Goal: Check status: Check status

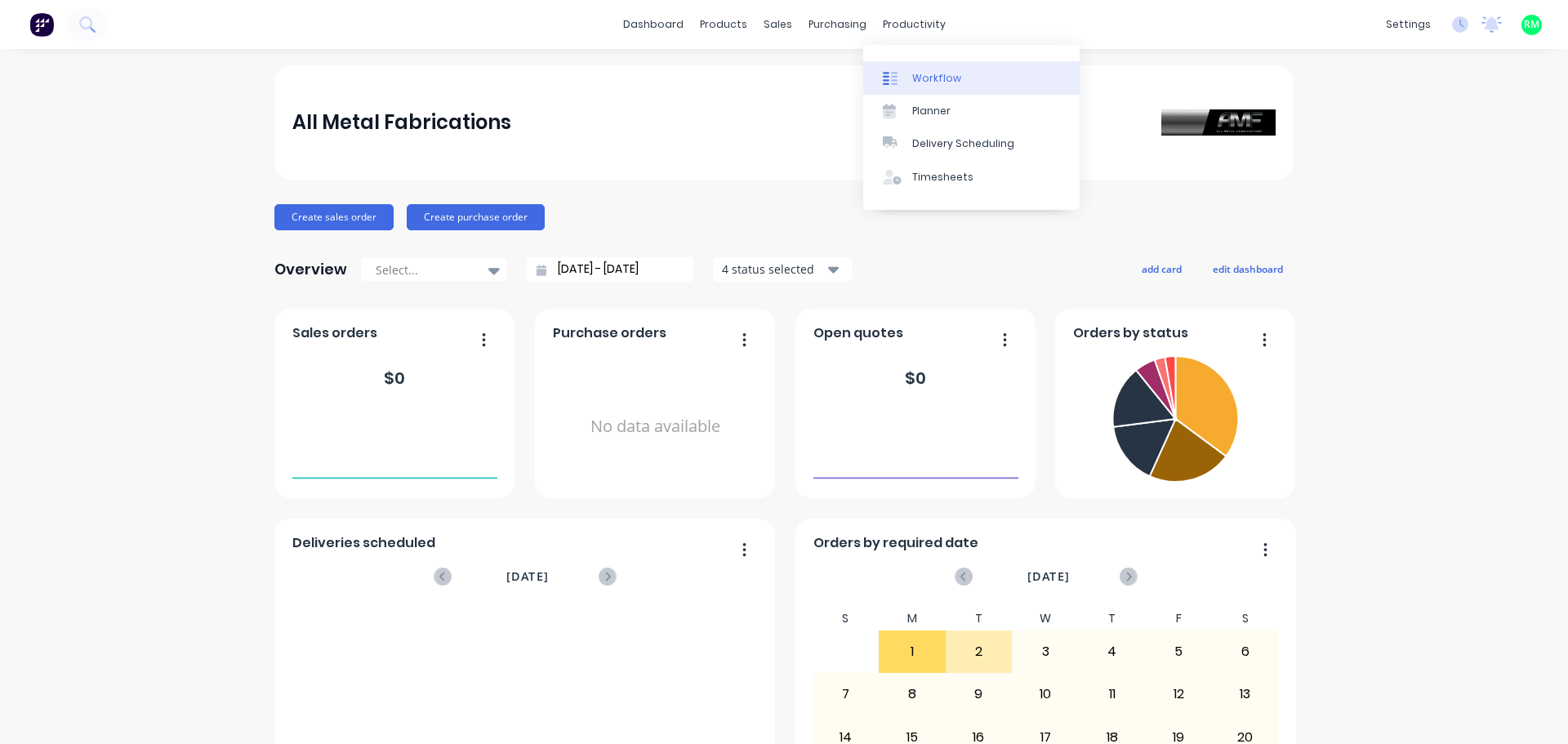
click at [928, 82] on div "Workflow" at bounding box center [936, 77] width 49 height 15
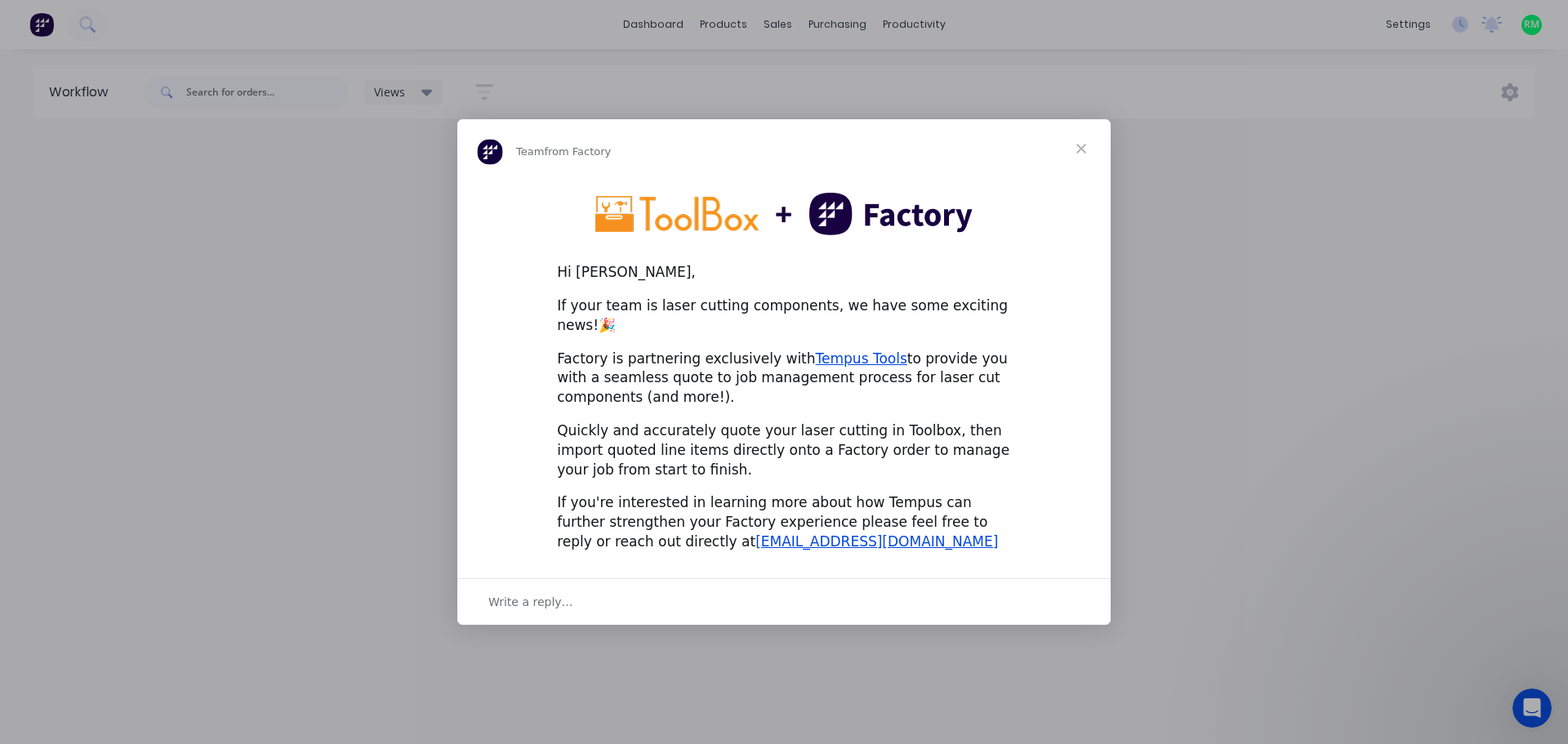
click at [1084, 158] on span "Close" at bounding box center [1081, 148] width 59 height 59
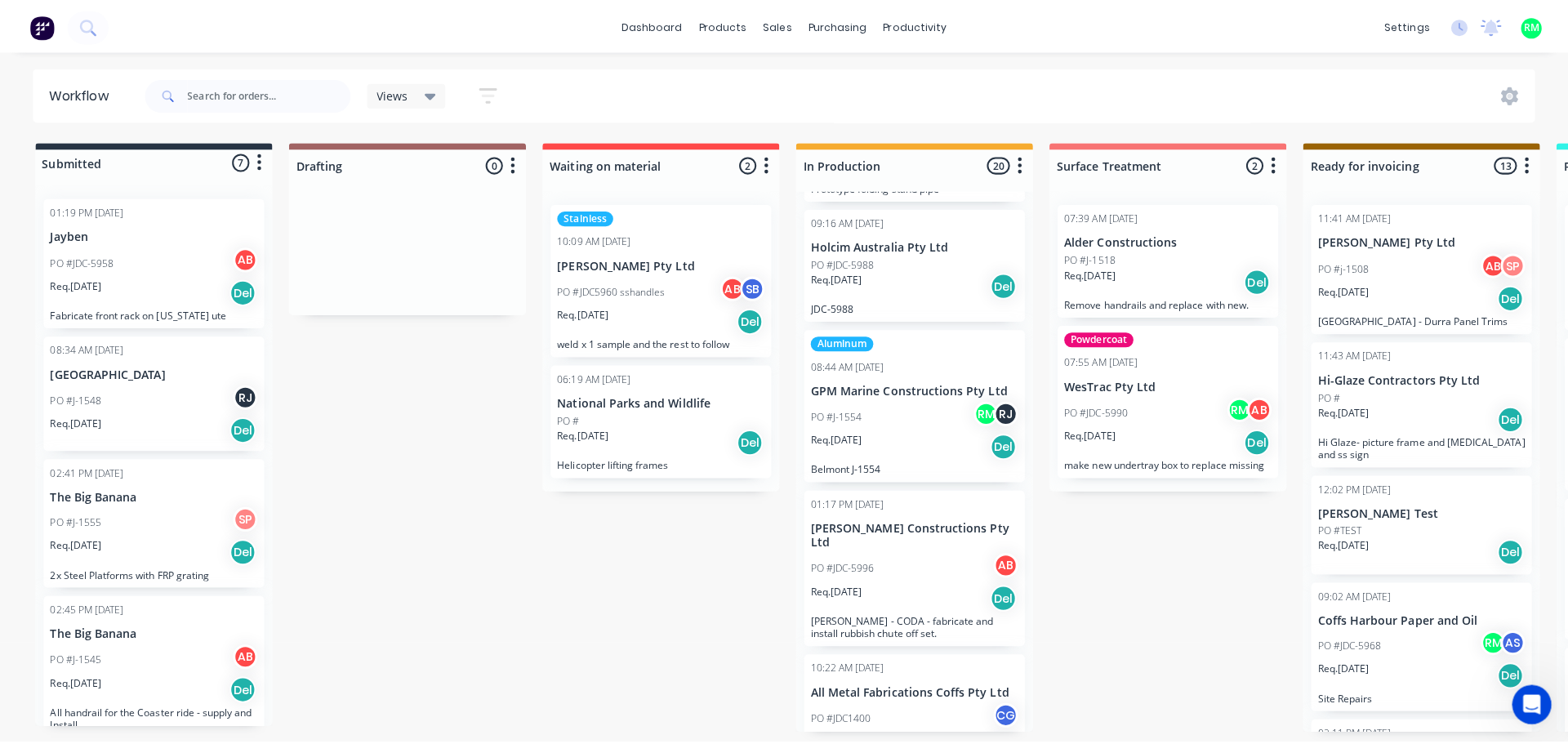
scroll to position [1715, 0]
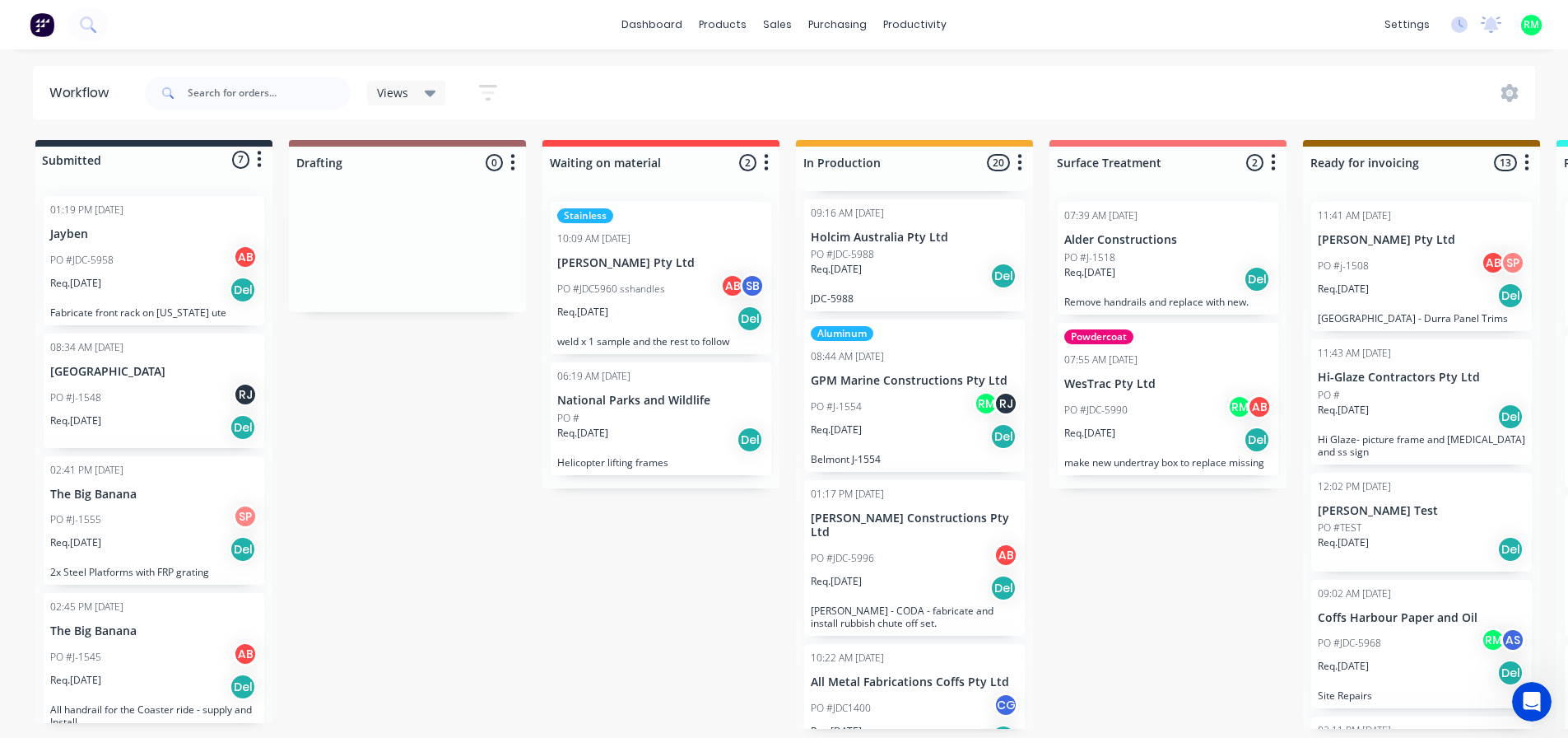
click at [904, 381] on p "GPM Marine Constructions Pty Ltd" at bounding box center [914, 380] width 208 height 14
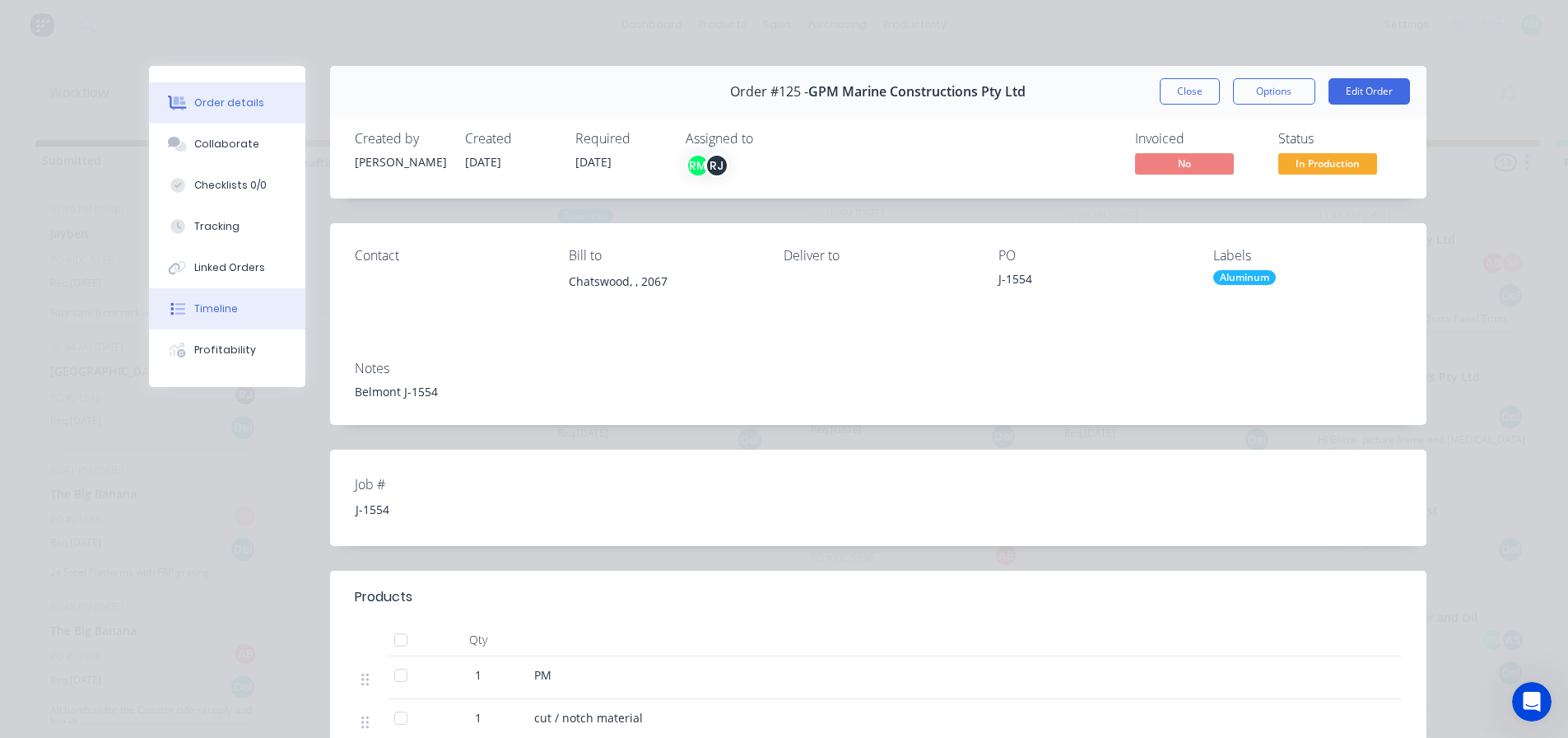
click at [194, 310] on div "Timeline" at bounding box center [215, 308] width 44 height 15
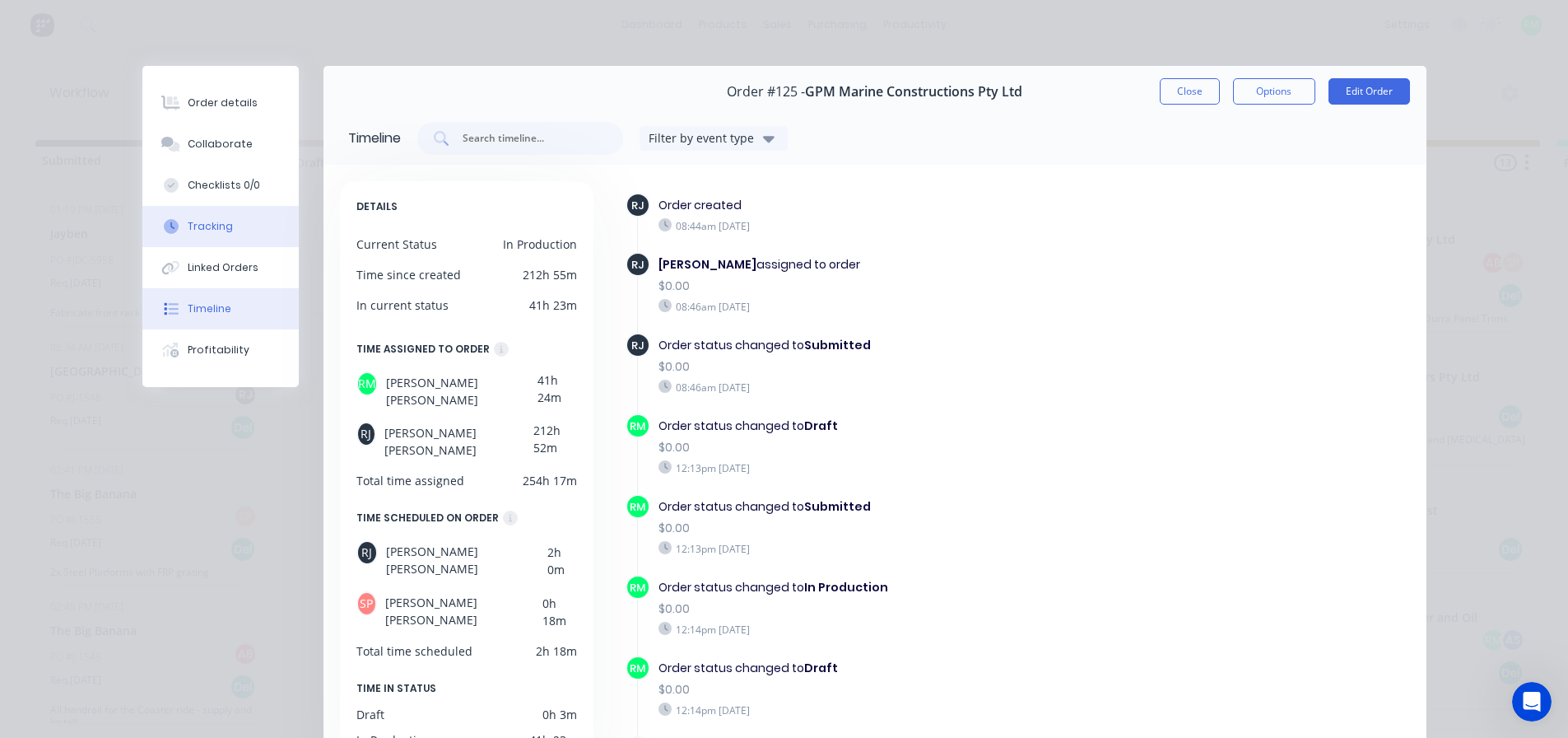
click at [228, 218] on button "Tracking" at bounding box center [220, 226] width 156 height 41
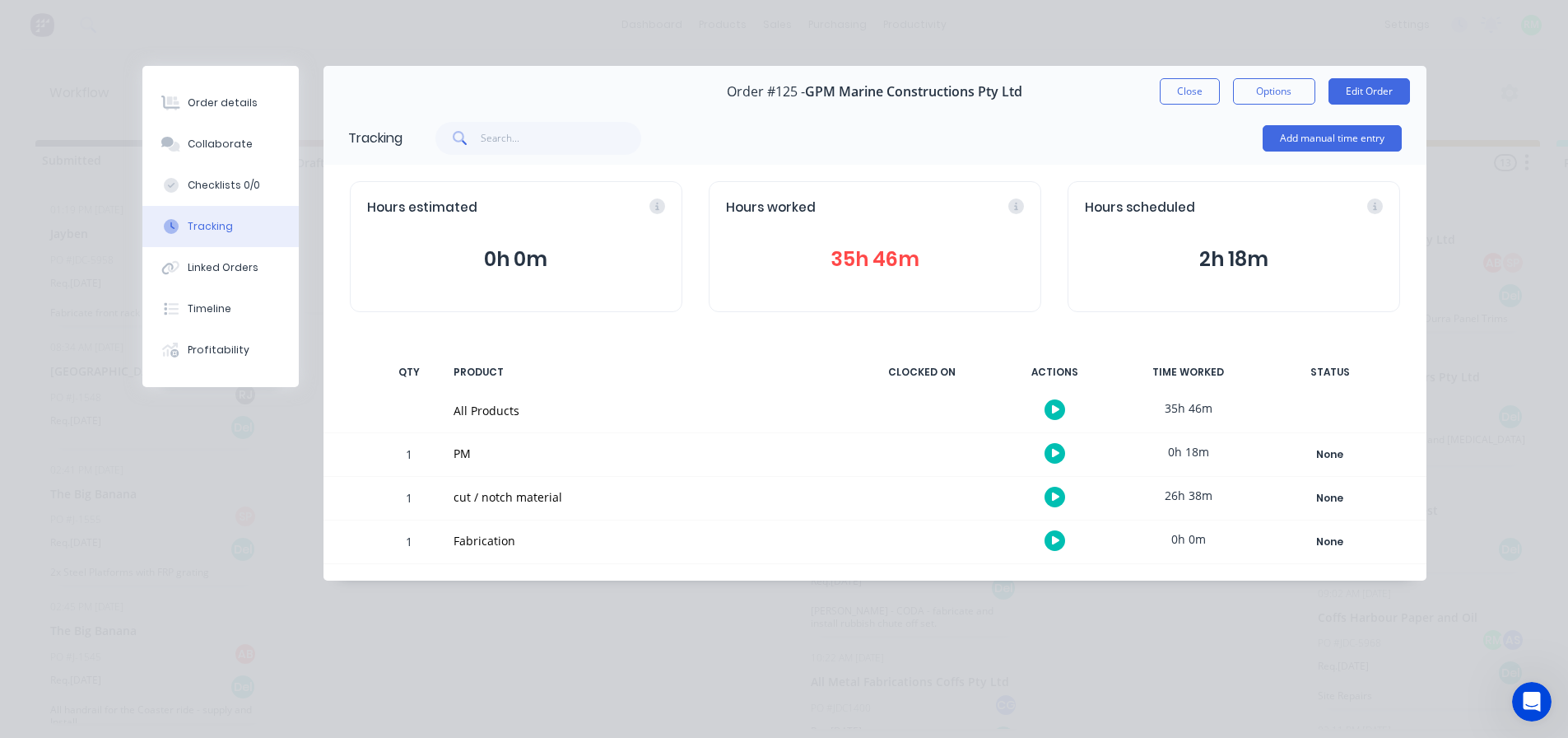
click at [877, 247] on button "35h 46m" at bounding box center [875, 259] width 298 height 31
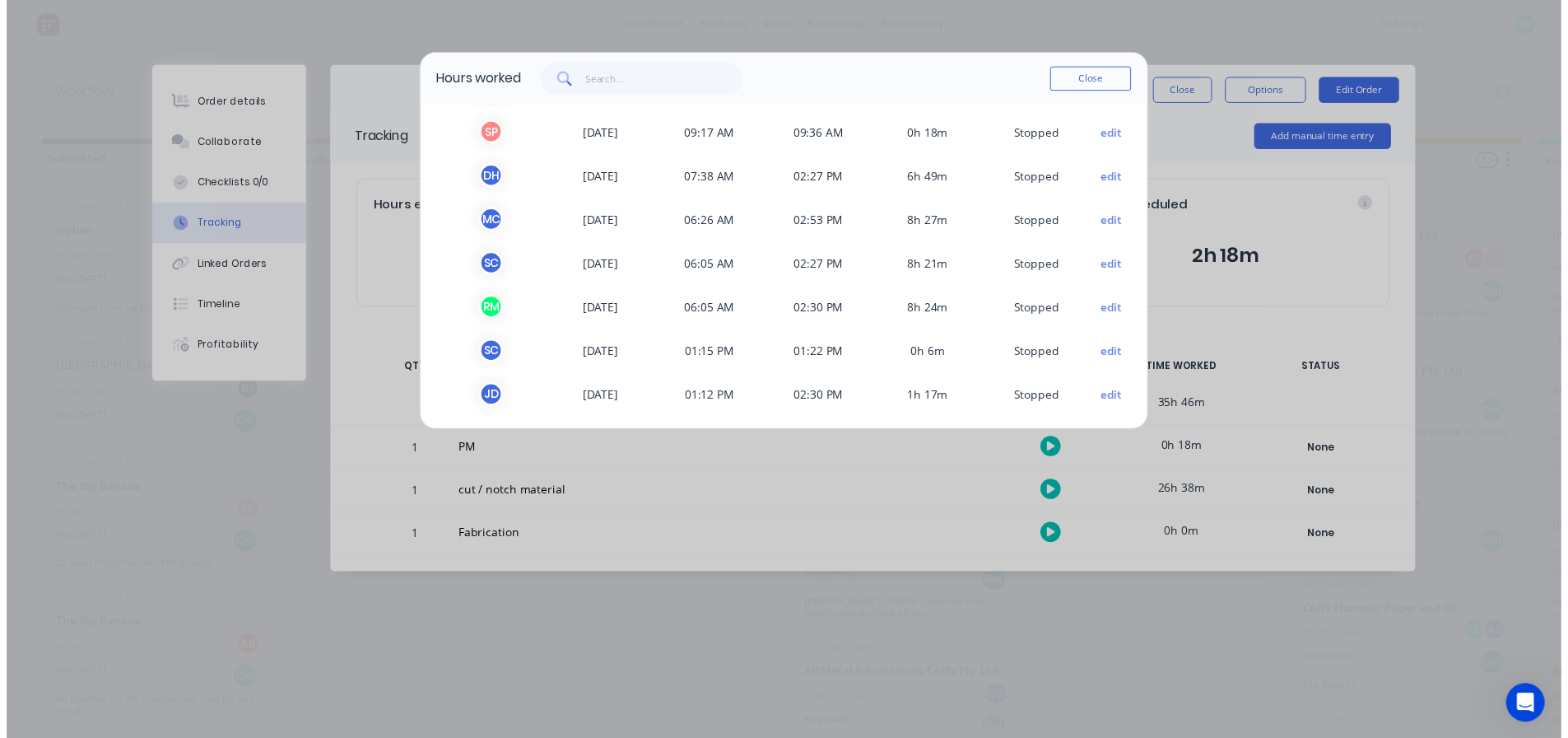
scroll to position [94, 0]
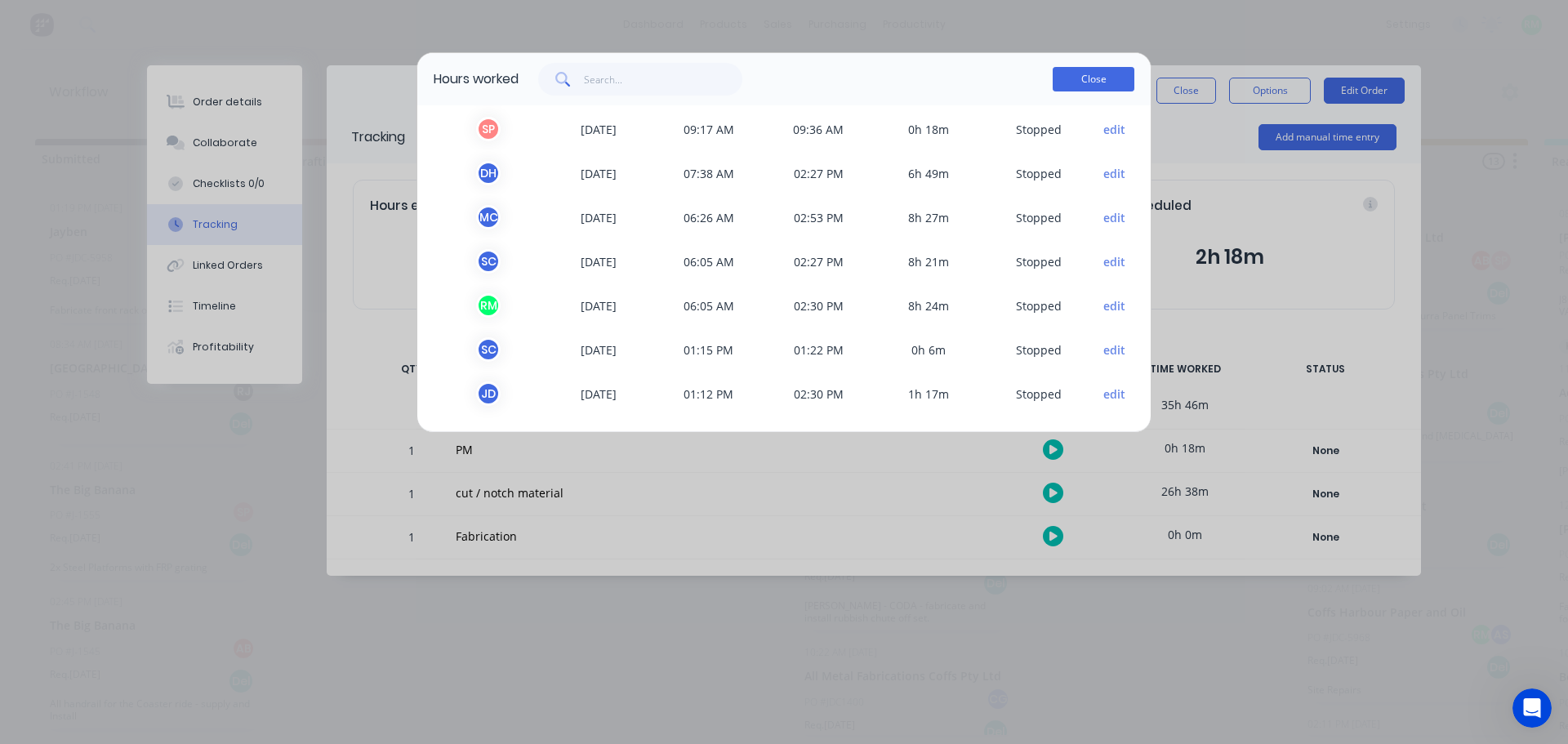
click at [1095, 80] on button "Close" at bounding box center [1094, 78] width 81 height 24
